Goal: Use online tool/utility: Utilize a website feature to perform a specific function

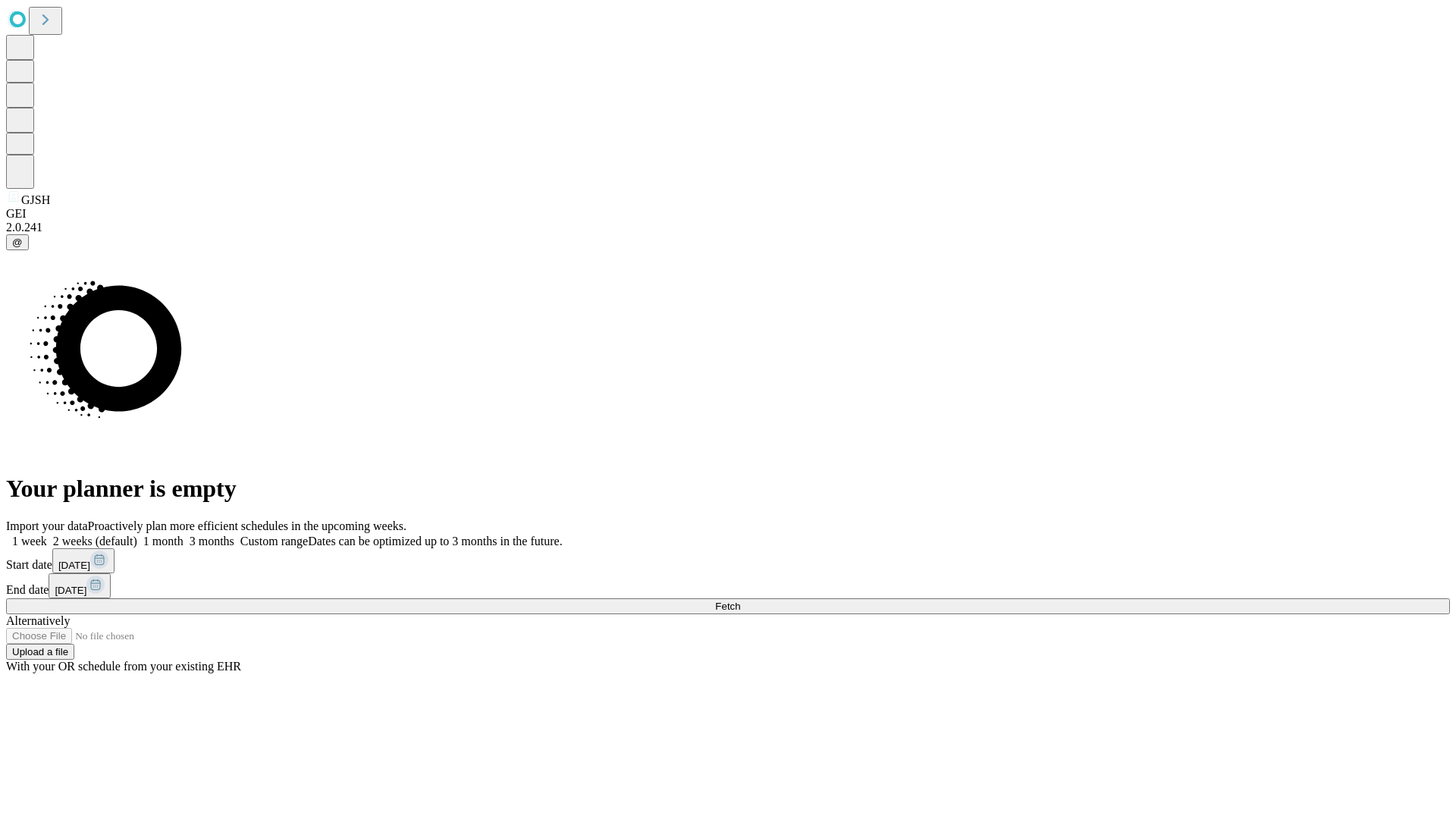
click at [740, 601] on span "Fetch" at bounding box center [728, 606] width 25 height 11
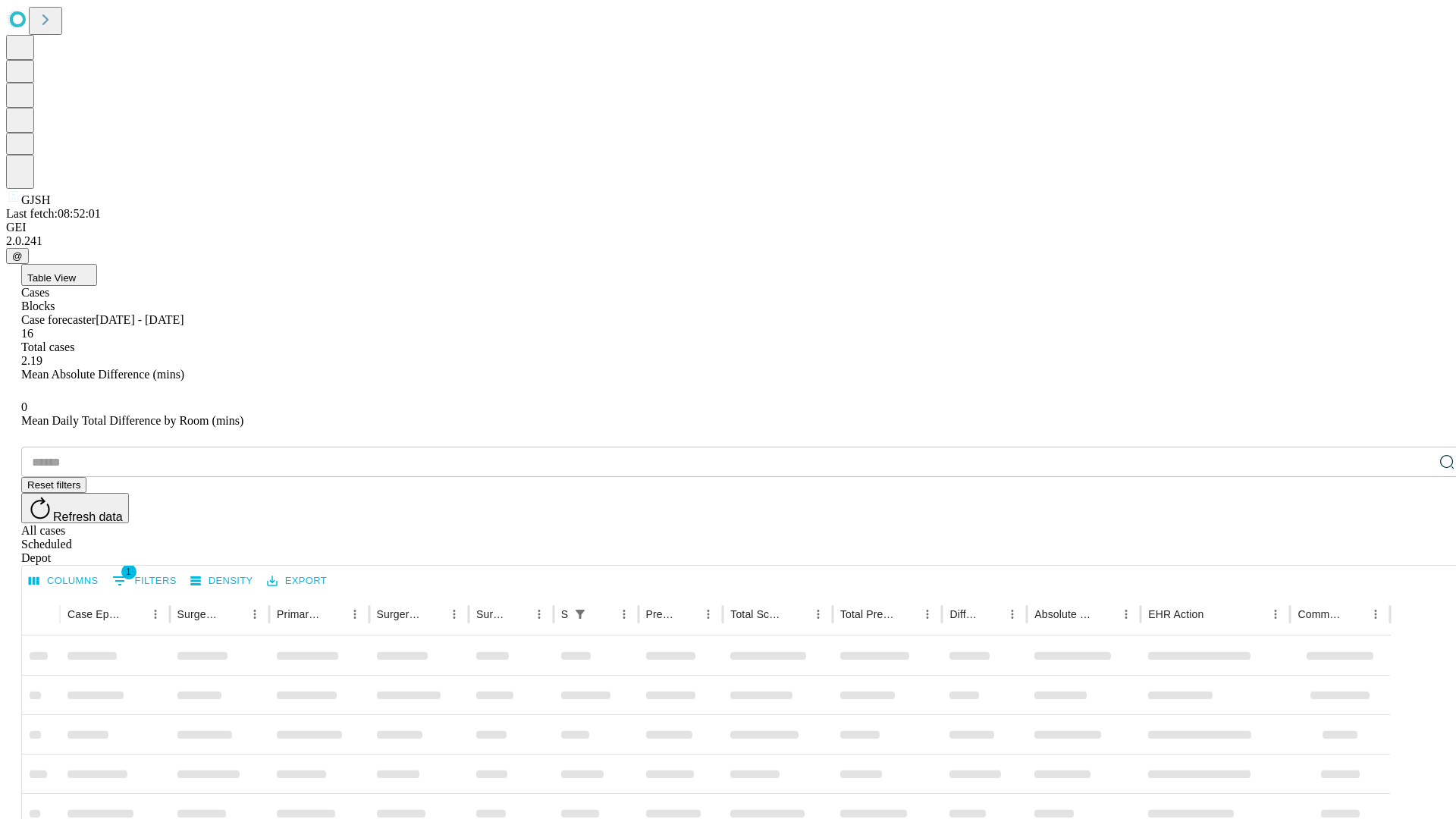
click at [76, 272] on span "Table View" at bounding box center [51, 277] width 48 height 11
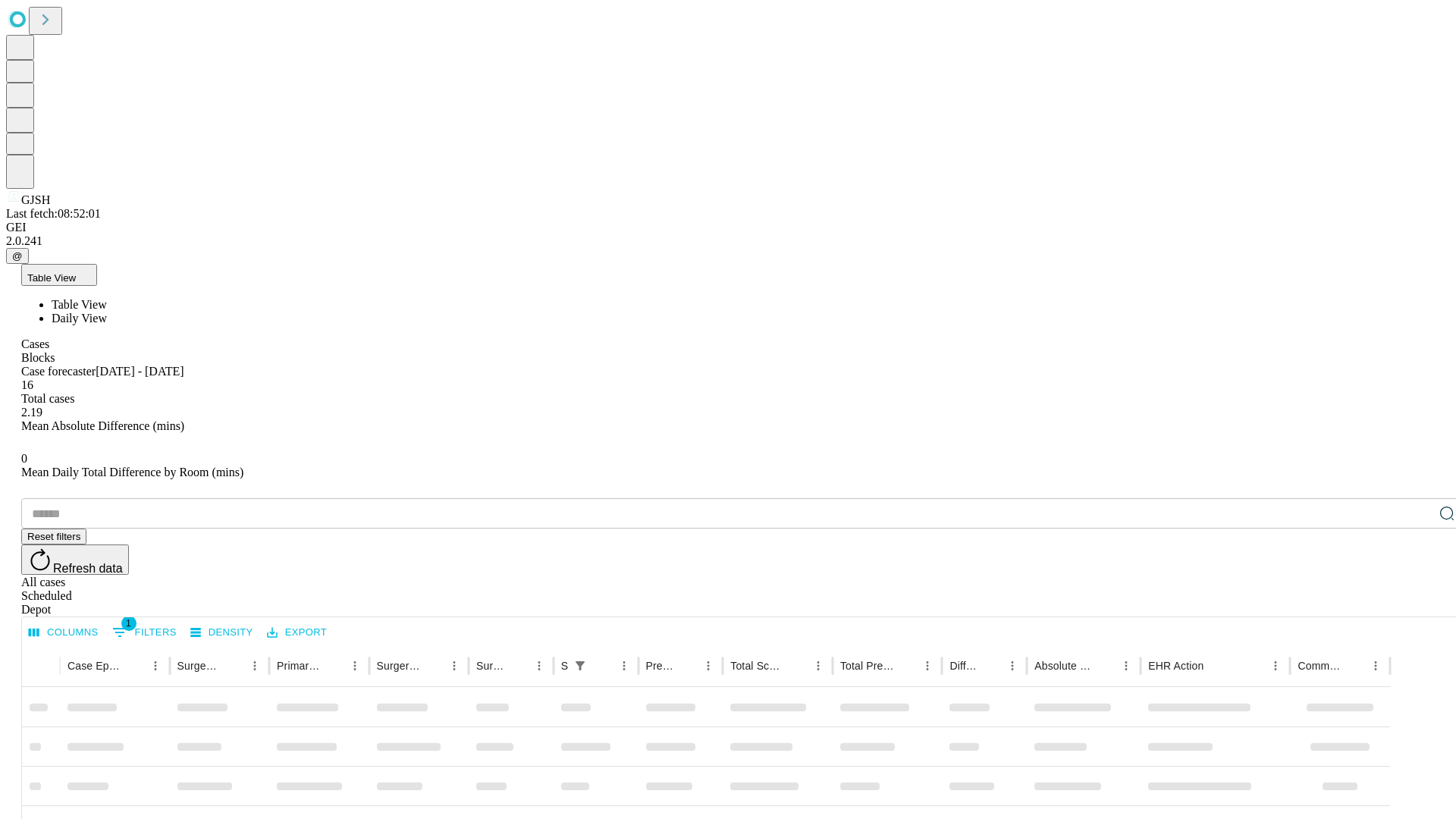
click at [107, 312] on span "Daily View" at bounding box center [79, 318] width 55 height 13
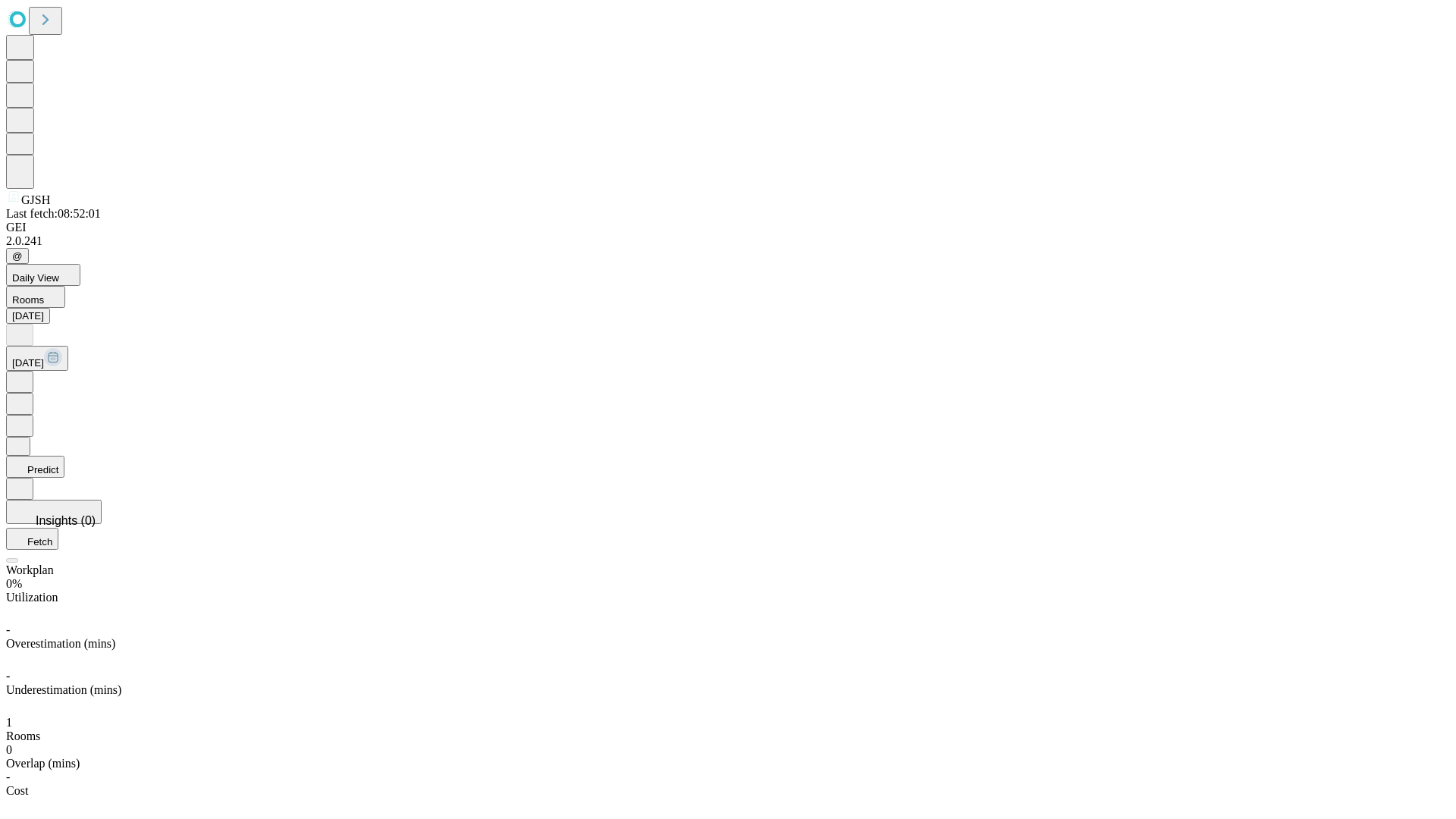
click at [64, 455] on button "Predict" at bounding box center [35, 466] width 58 height 22
